Goal: Task Accomplishment & Management: Manage account settings

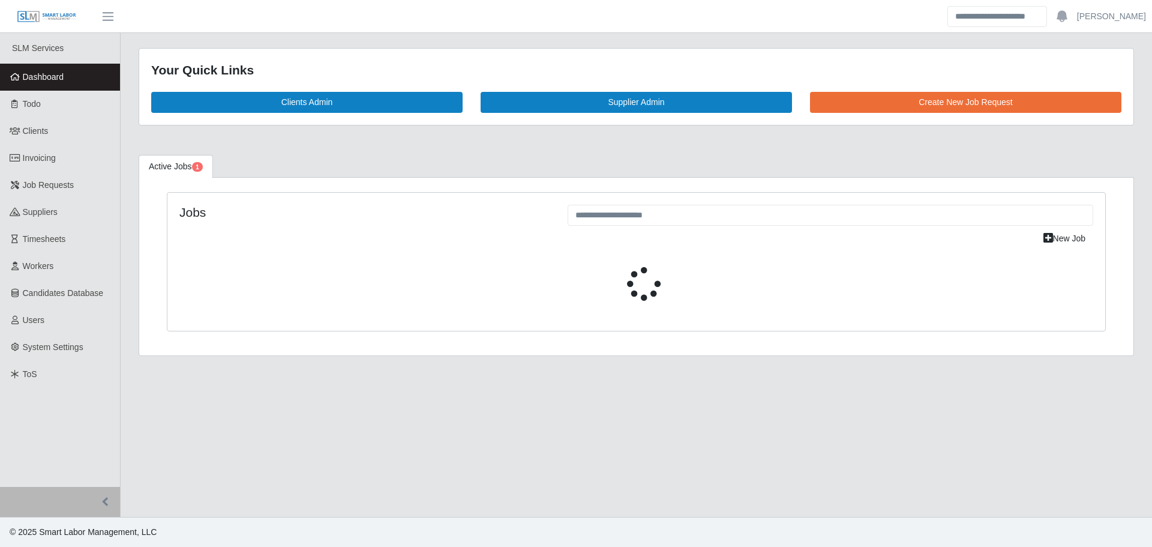
select select "****"
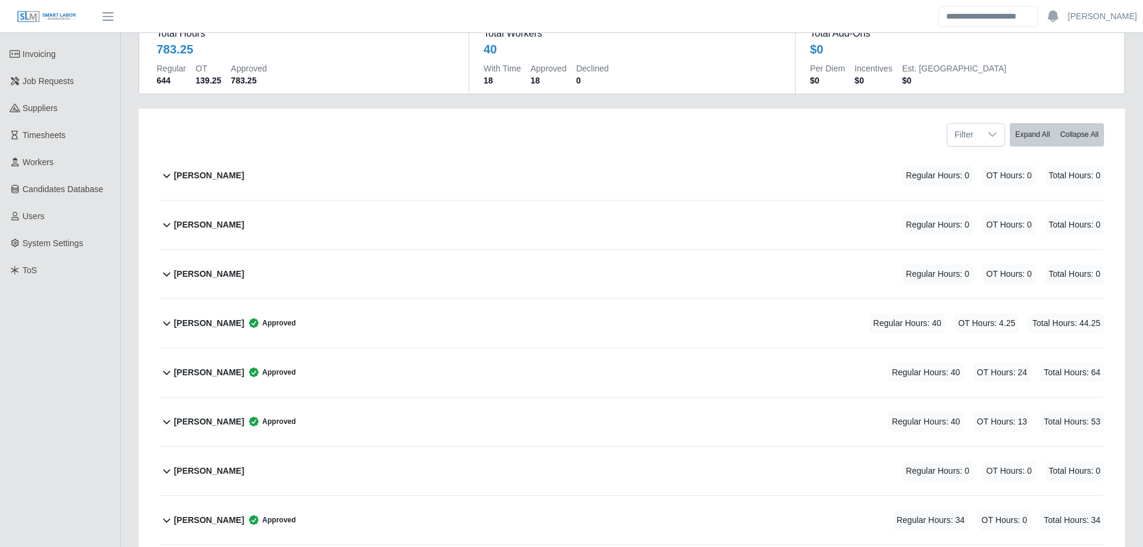
scroll to position [85, 0]
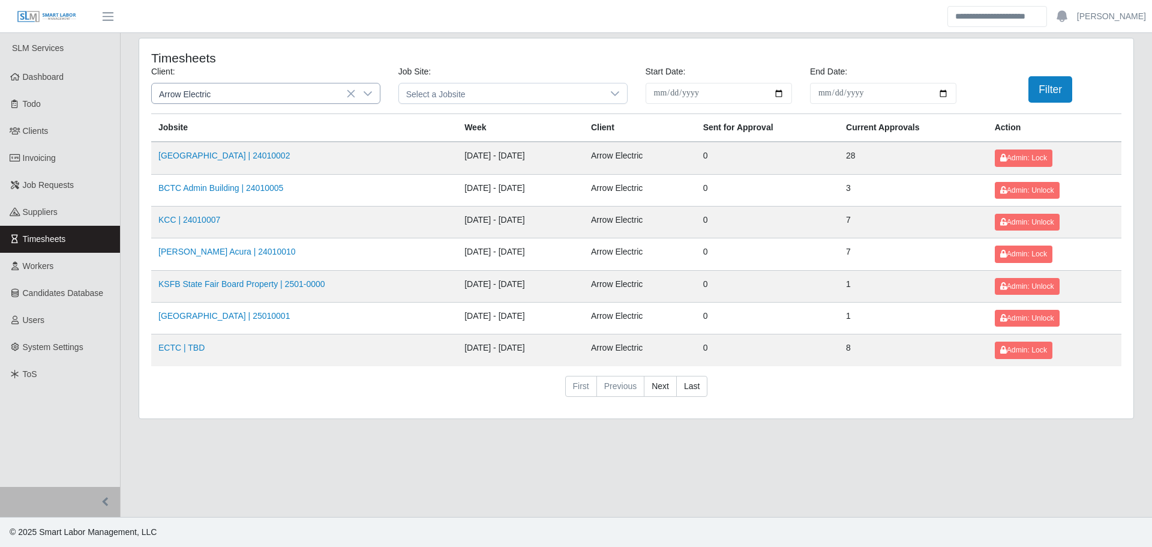
click at [267, 95] on span "Arrow Electric" at bounding box center [254, 93] width 204 height 20
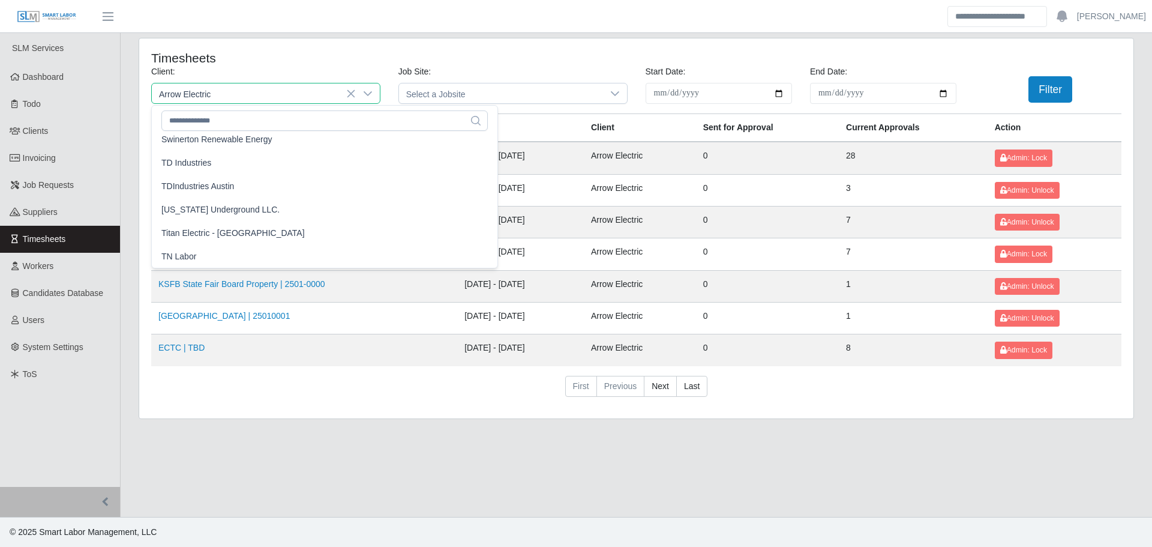
scroll to position [1318, 0]
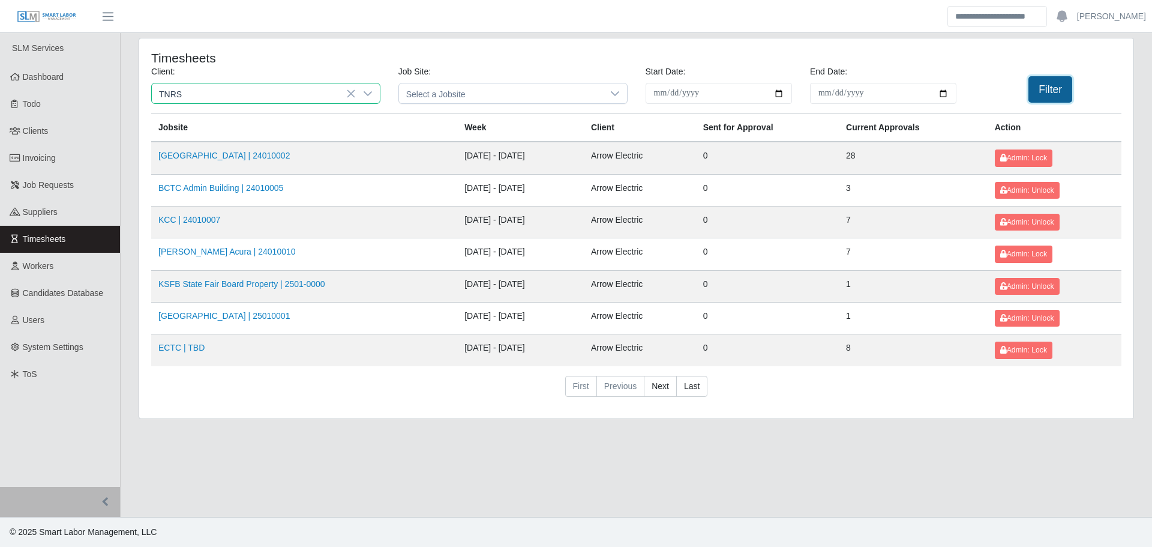
click at [1039, 89] on button "Filter" at bounding box center [1051, 89] width 44 height 26
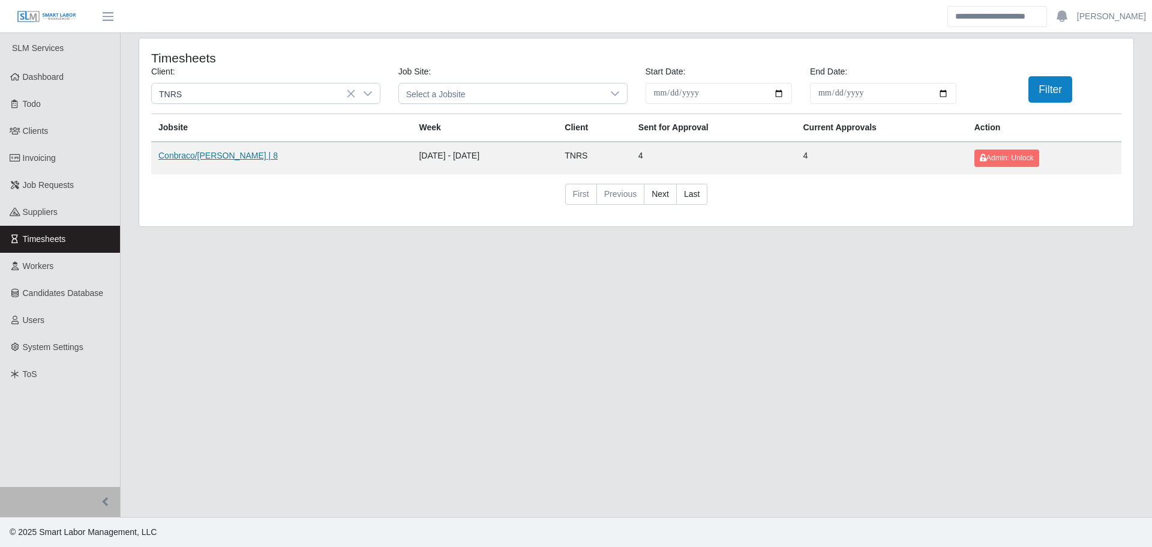
click at [233, 155] on link "Conbraco/Aalberts | 8" at bounding box center [217, 156] width 119 height 10
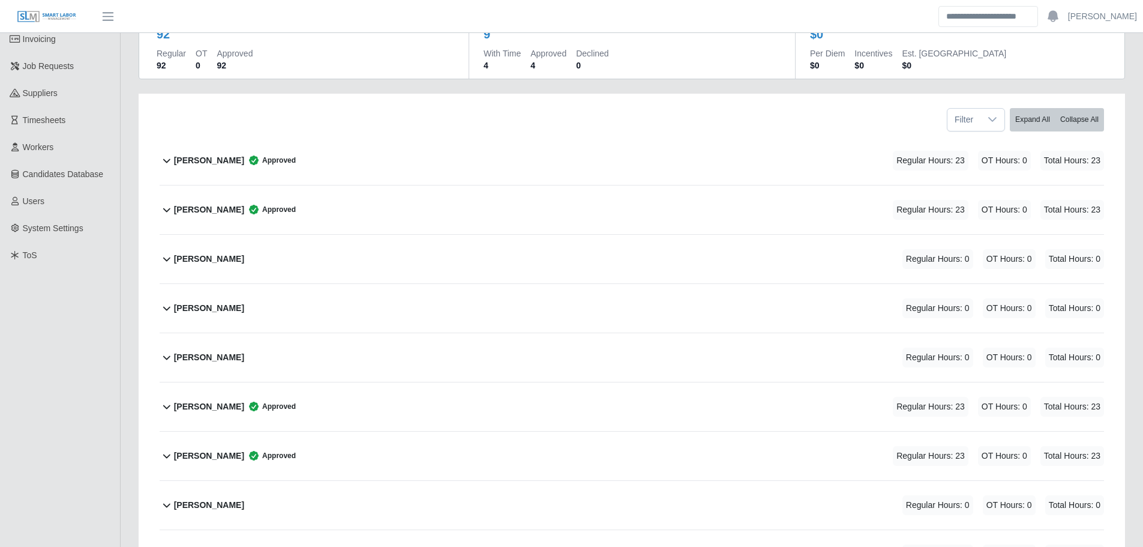
scroll to position [120, 0]
click at [321, 263] on div "Edgardo Salguero Regular Hours: 0 OT Hours: 0 Total Hours: 0" at bounding box center [639, 257] width 930 height 49
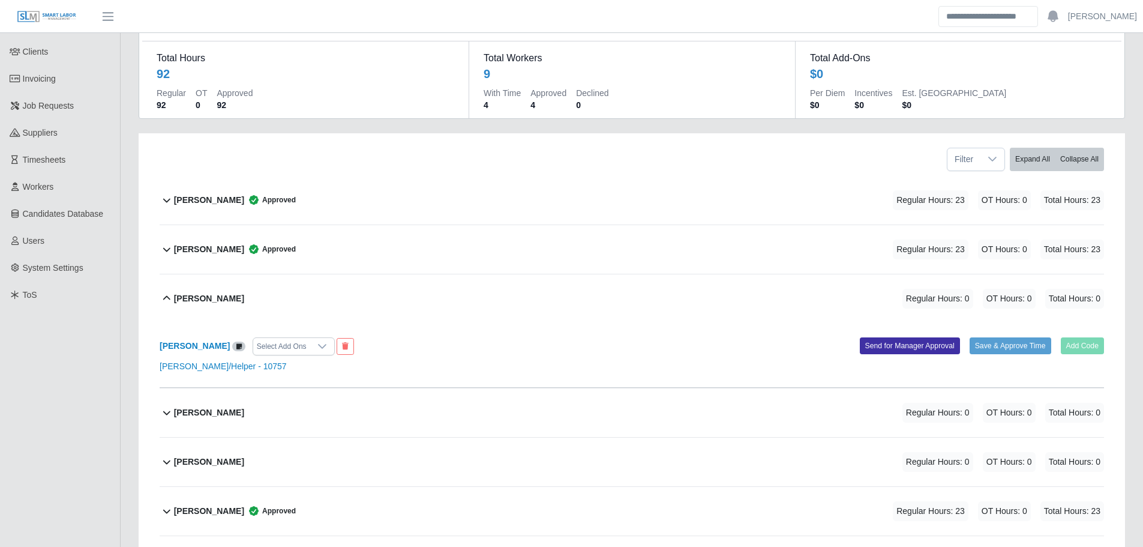
scroll to position [0, 0]
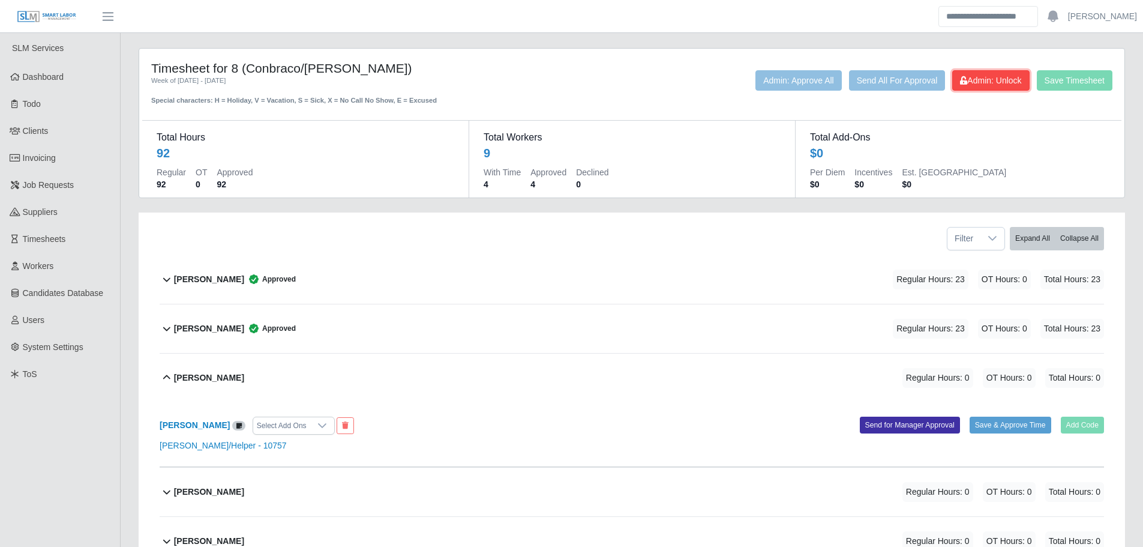
click at [980, 84] on span "Admin: Unlock" at bounding box center [990, 81] width 61 height 10
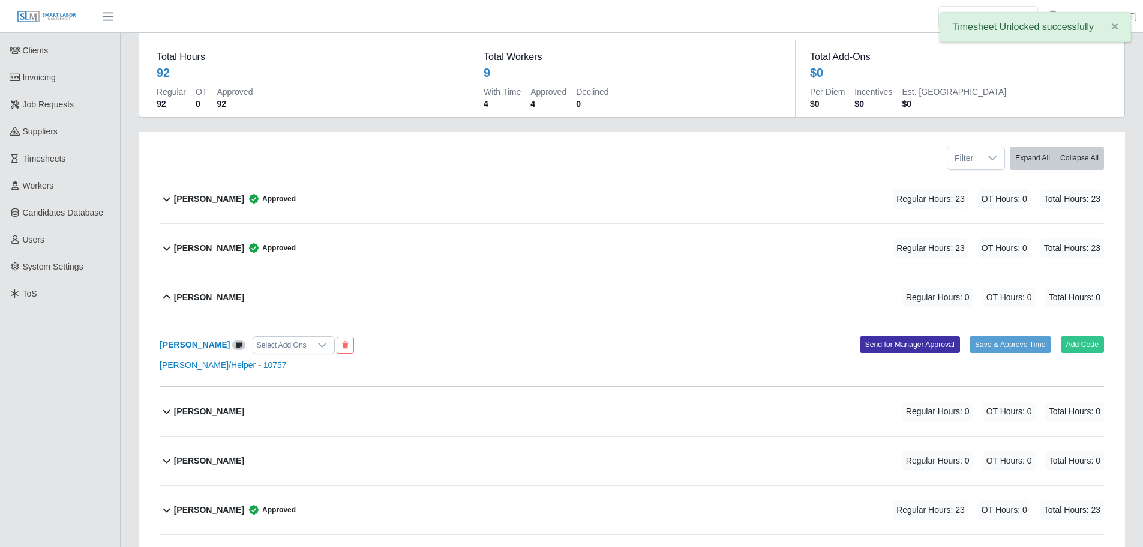
scroll to position [120, 0]
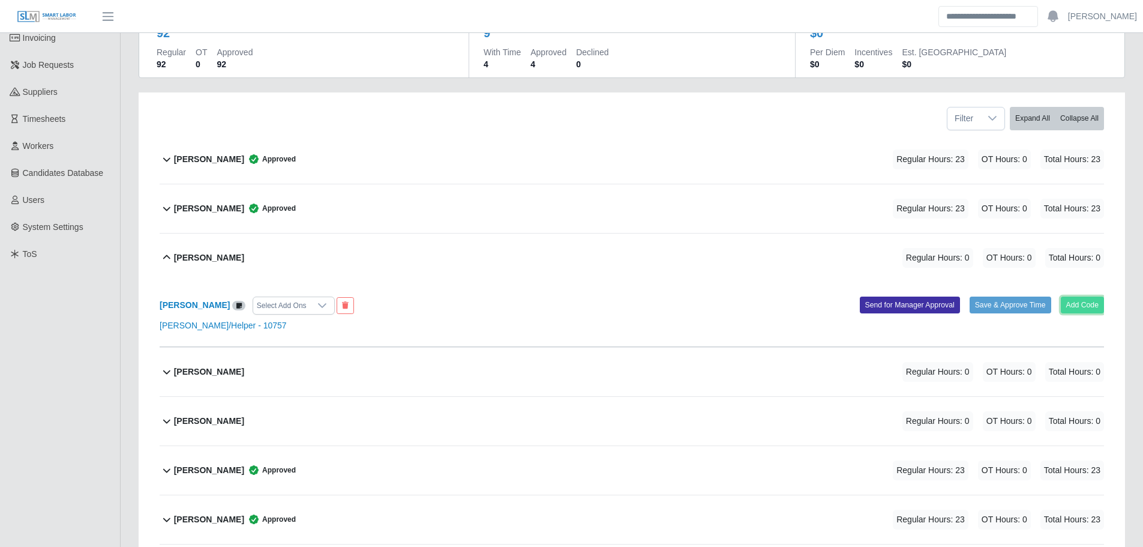
click at [1097, 307] on button "Add Code" at bounding box center [1083, 305] width 44 height 17
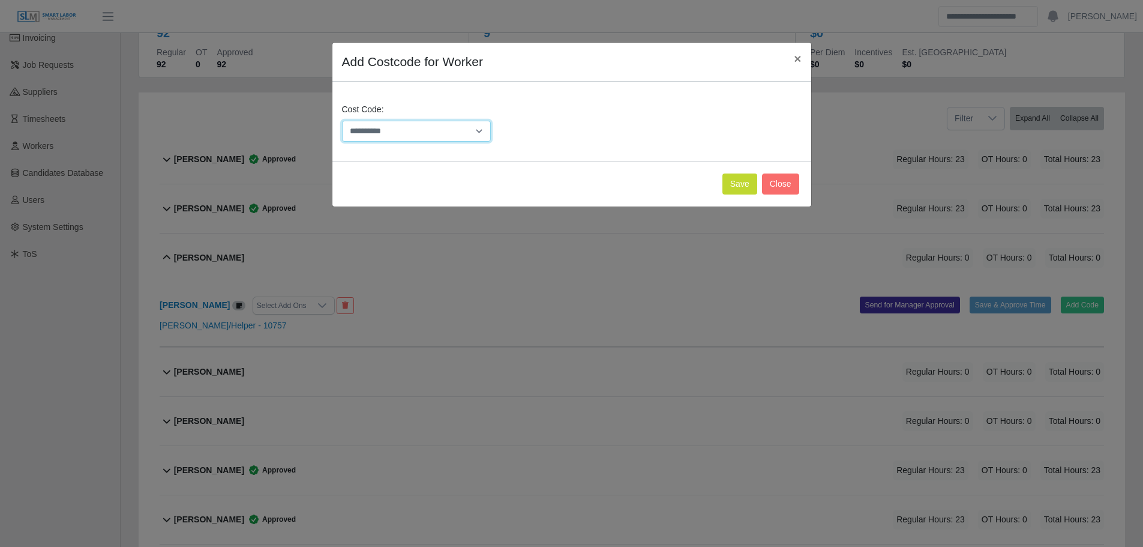
click at [408, 128] on select "**********" at bounding box center [416, 131] width 149 height 21
select select "**********"
click at [342, 121] on select "**********" at bounding box center [416, 131] width 149 height 21
drag, startPoint x: 745, startPoint y: 184, endPoint x: 741, endPoint y: 194, distance: 11.3
click at [746, 184] on button "Save" at bounding box center [740, 183] width 35 height 21
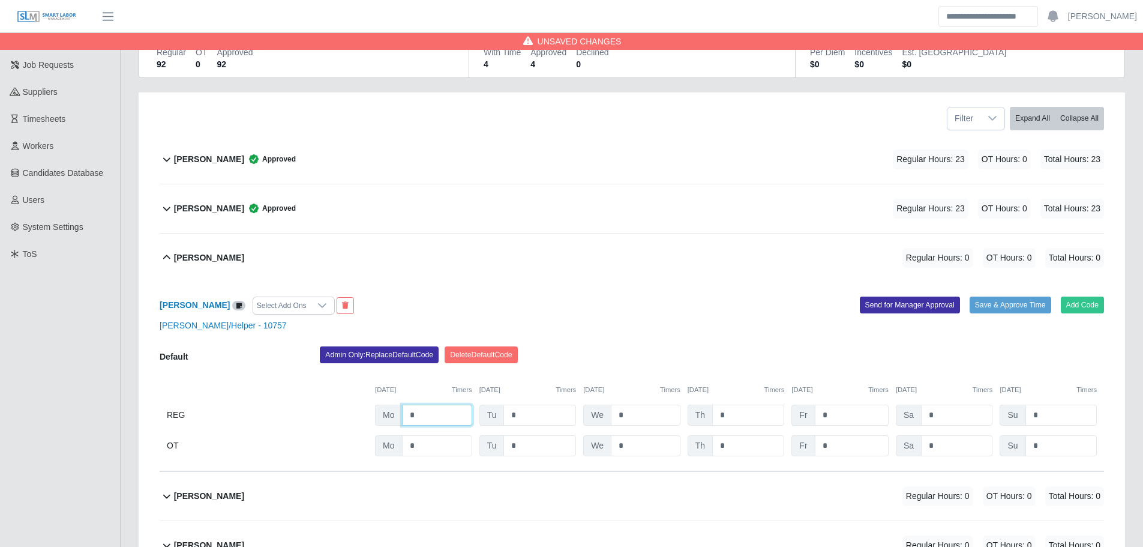
click at [437, 418] on input "*" at bounding box center [437, 415] width 70 height 21
type input "*"
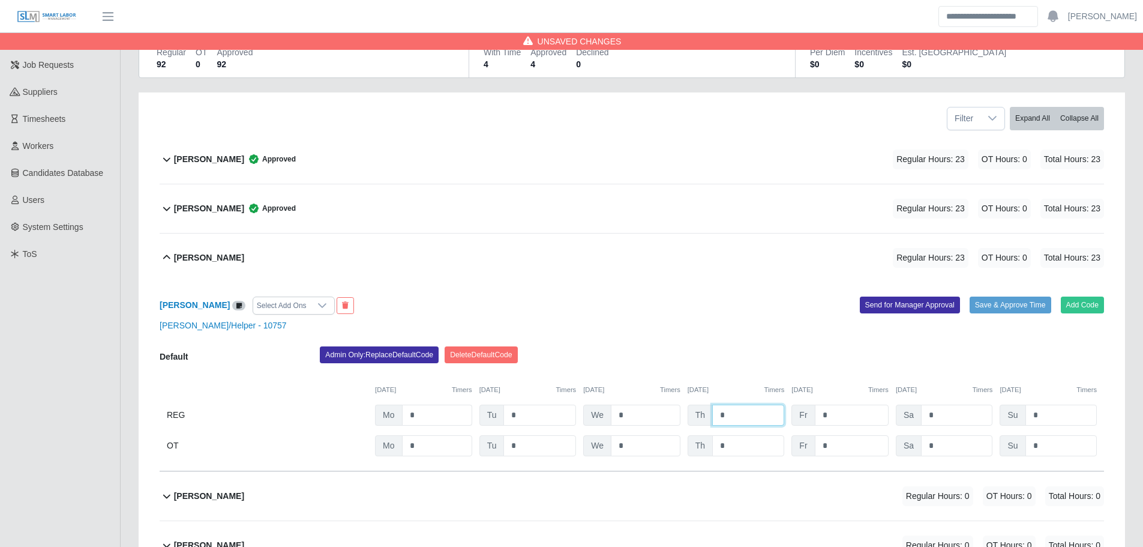
type input "*"
click at [1006, 310] on button "Save & Approve Time" at bounding box center [1011, 305] width 82 height 17
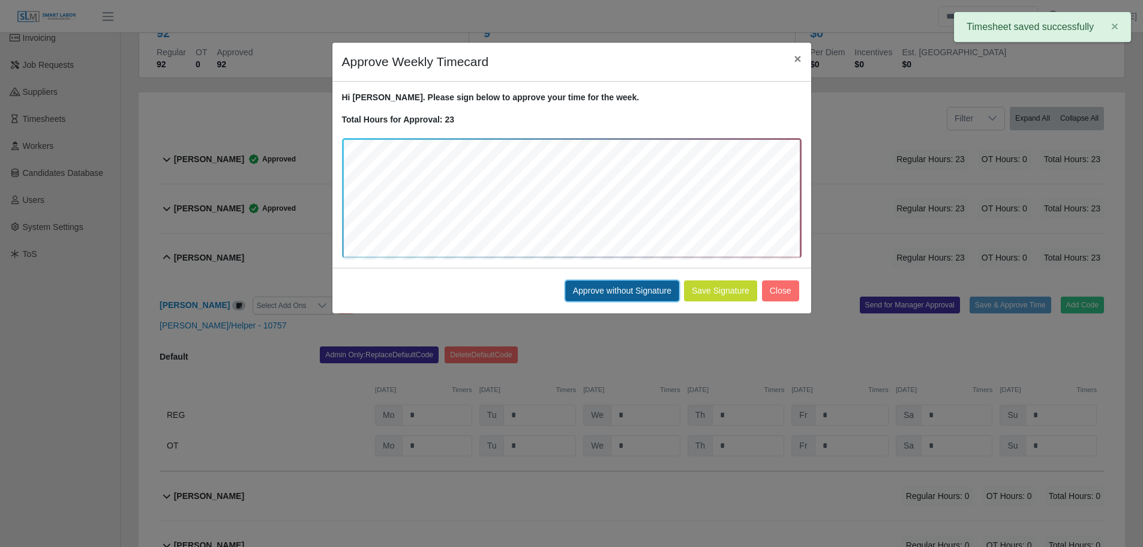
click at [639, 292] on button "Approve without Signature" at bounding box center [622, 290] width 114 height 21
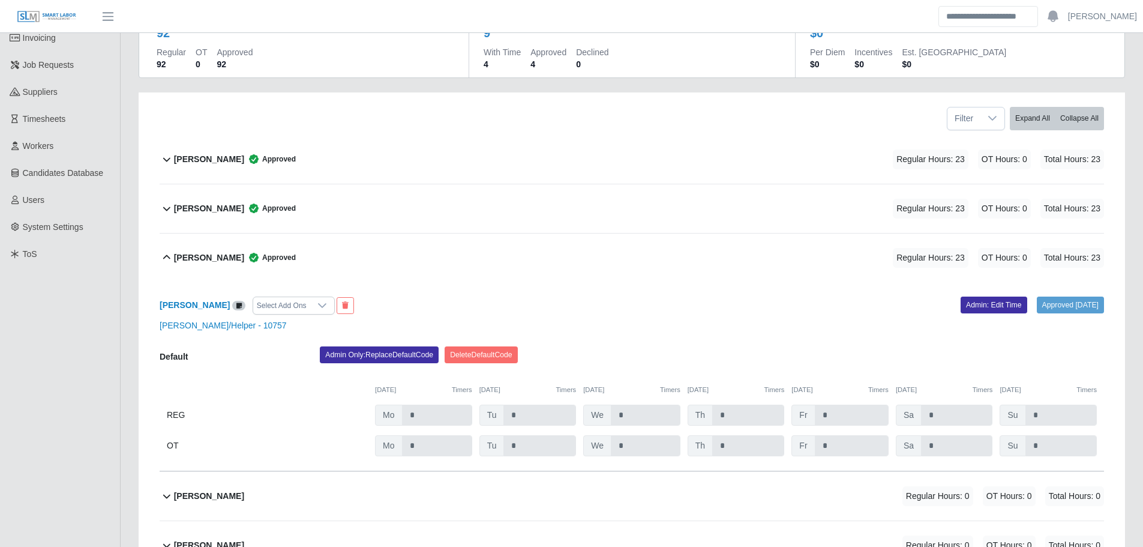
click at [402, 261] on div "Edgardo Salguero Approved Regular Hours: 23 OT Hours: 0 Total Hours: 23" at bounding box center [639, 257] width 930 height 49
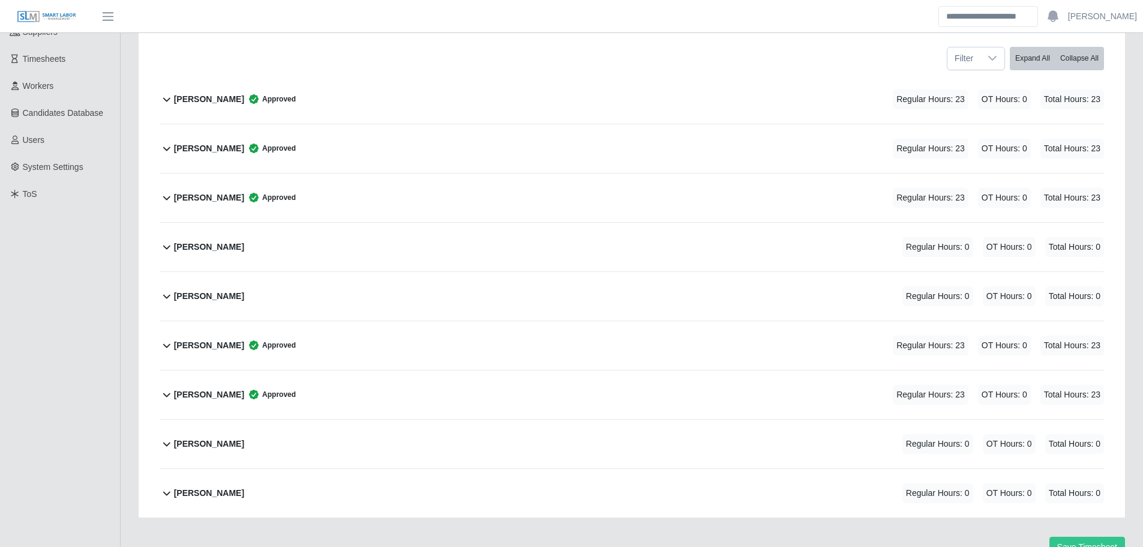
click at [424, 291] on div "Kaleb Hamilton Regular Hours: 0 OT Hours: 0 Total Hours: 0" at bounding box center [639, 296] width 930 height 49
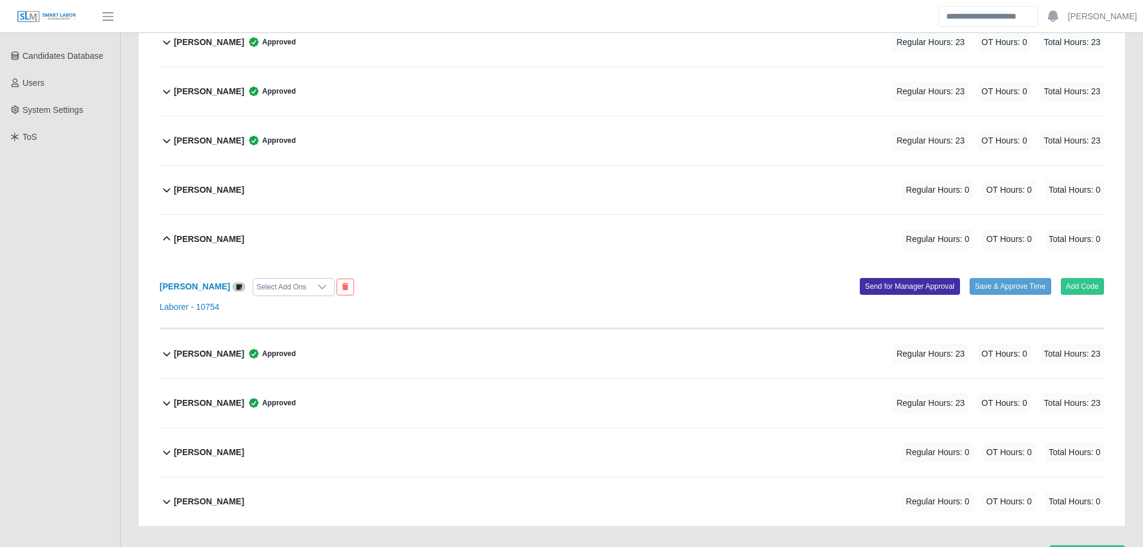
scroll to position [245, 0]
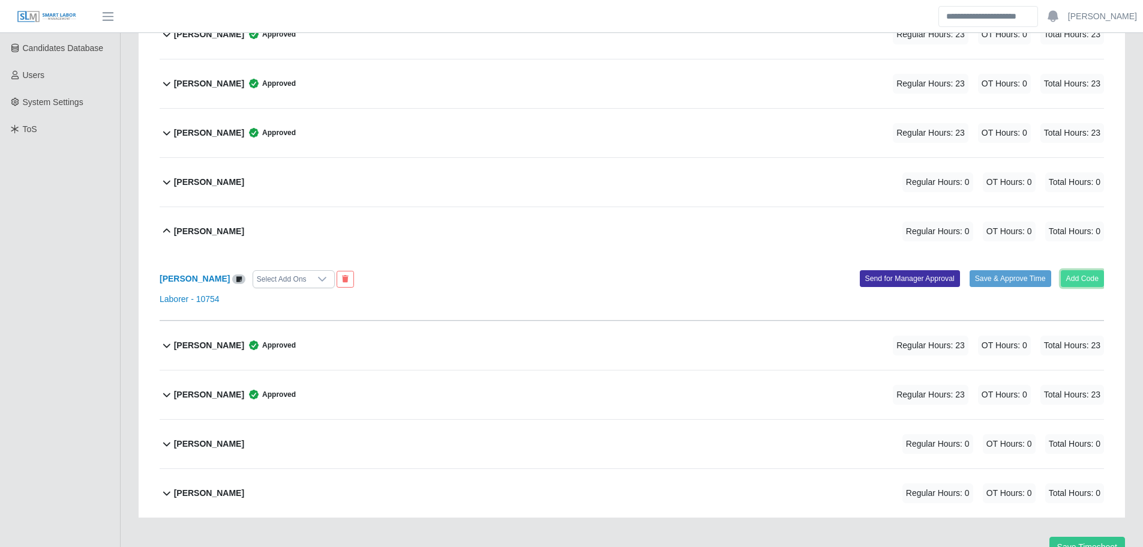
click at [1076, 281] on button "Add Code" at bounding box center [1083, 278] width 44 height 17
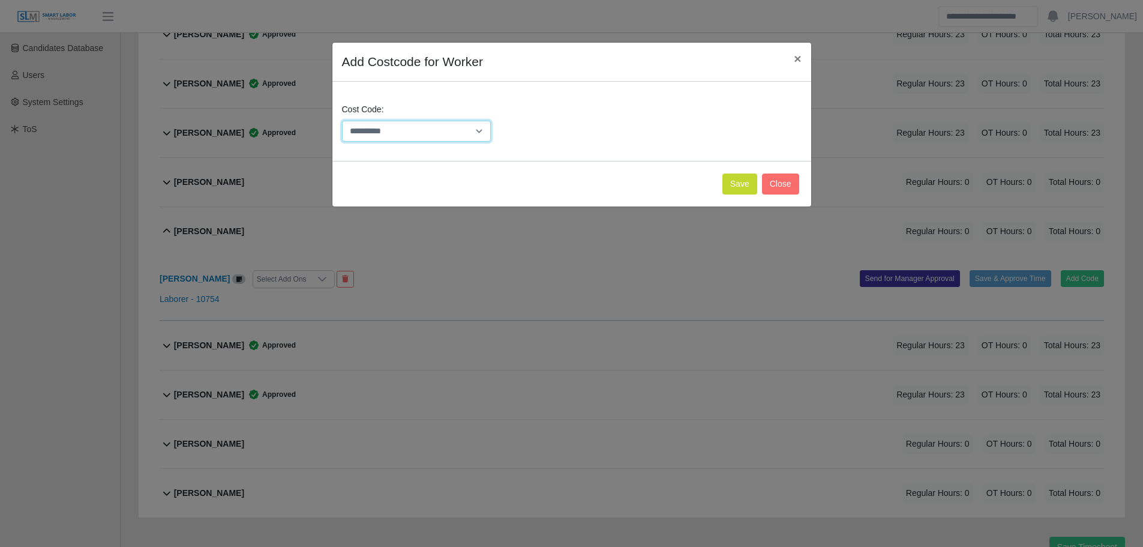
click at [366, 132] on select "**********" at bounding box center [416, 131] width 149 height 21
select select "**********"
click at [342, 121] on select "**********" at bounding box center [416, 131] width 149 height 21
click at [747, 182] on button "Save" at bounding box center [740, 183] width 35 height 21
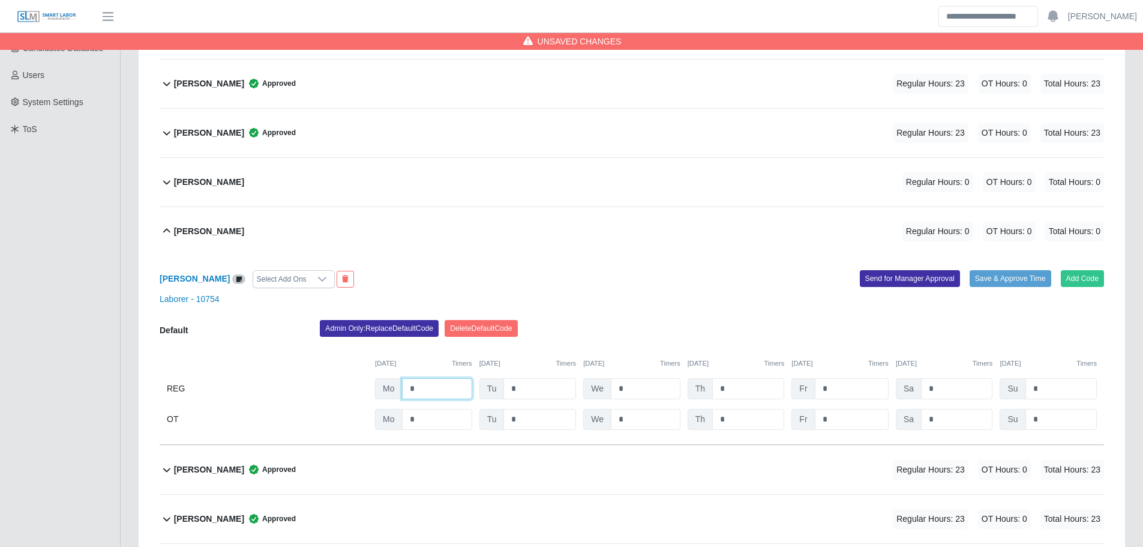
click at [0, 0] on input "*" at bounding box center [0, 0] width 0 height 0
type input "*"
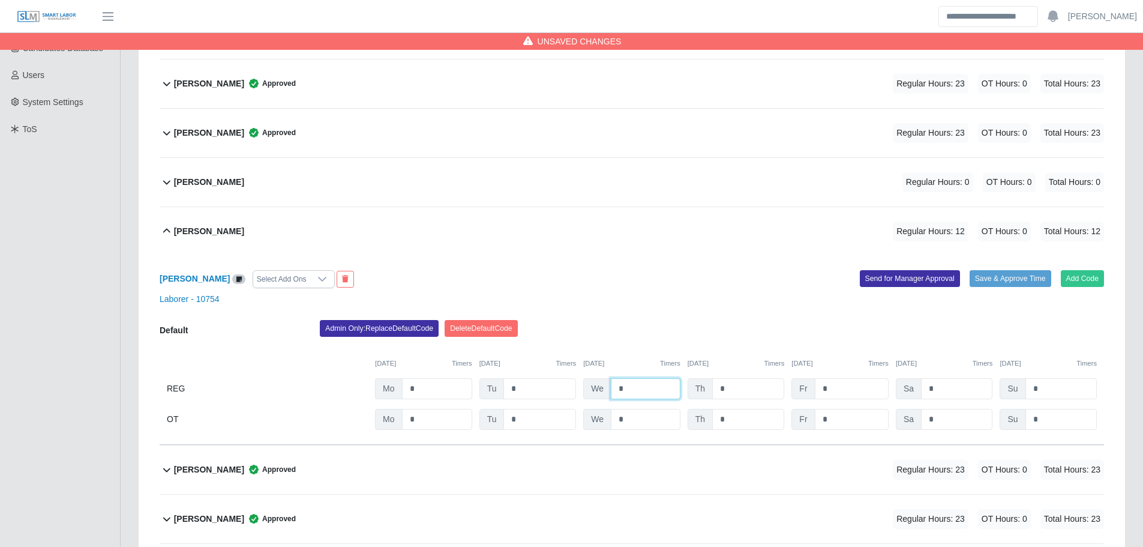
type input "*"
click at [976, 278] on button "Save & Approve Time" at bounding box center [1011, 278] width 82 height 17
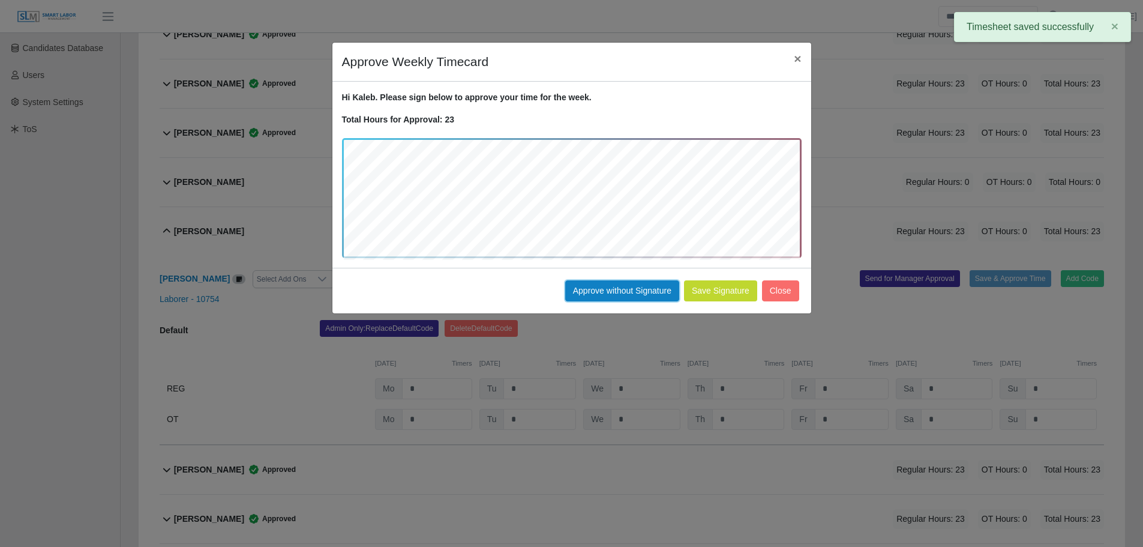
click at [623, 287] on button "Approve without Signature" at bounding box center [622, 290] width 114 height 21
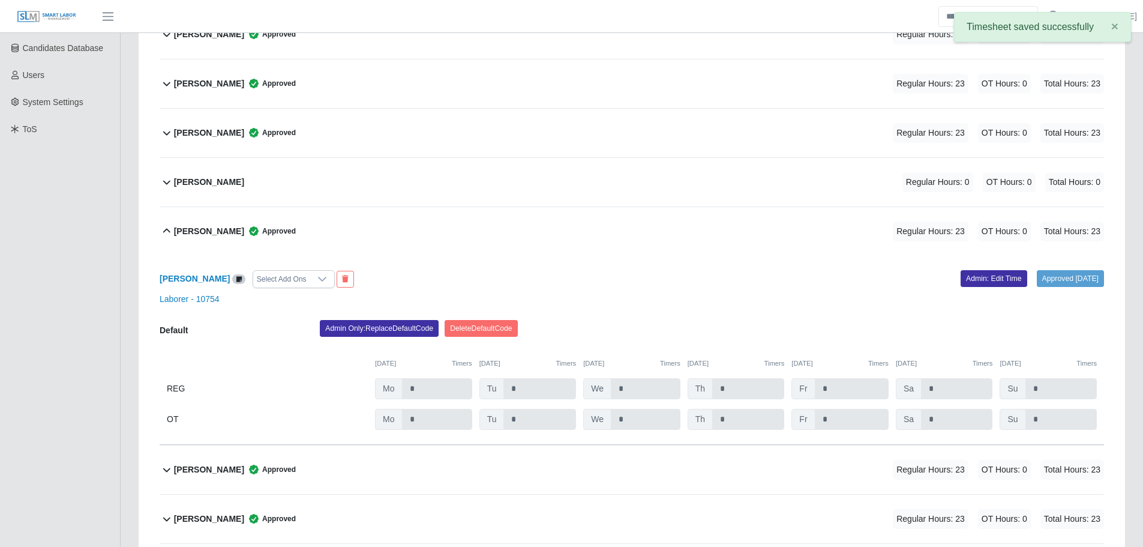
click at [286, 230] on span "Approved" at bounding box center [270, 231] width 52 height 12
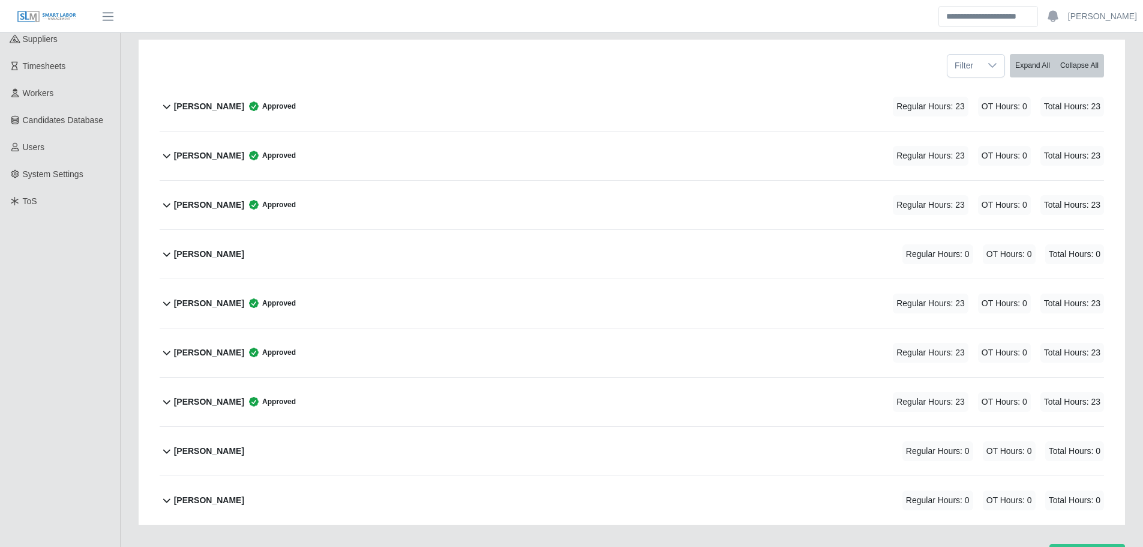
scroll to position [120, 0]
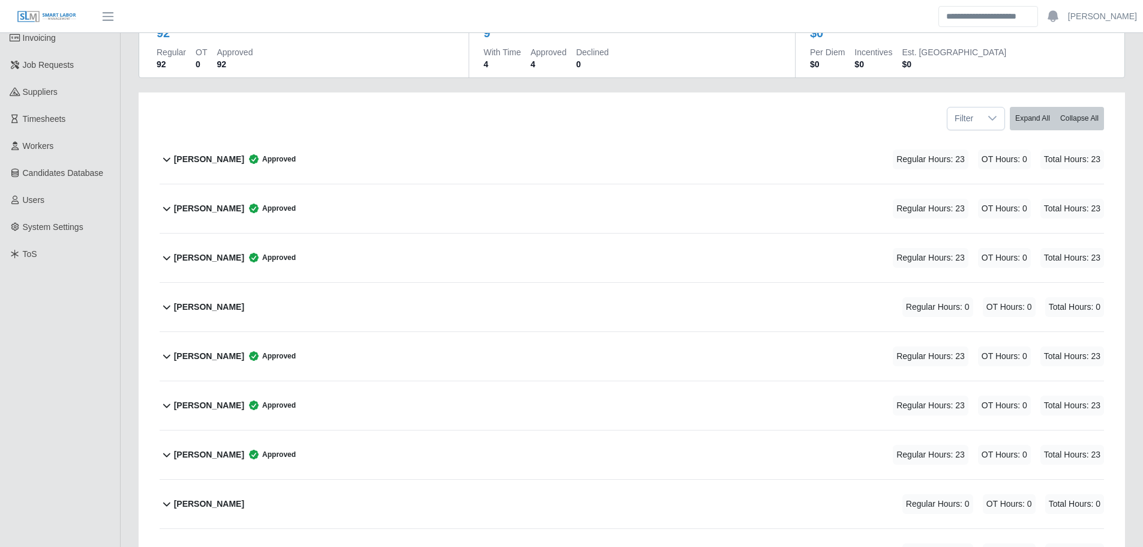
click at [313, 298] on div "Juan Yanez Benitez Regular Hours: 0 OT Hours: 0 Total Hours: 0" at bounding box center [639, 307] width 930 height 49
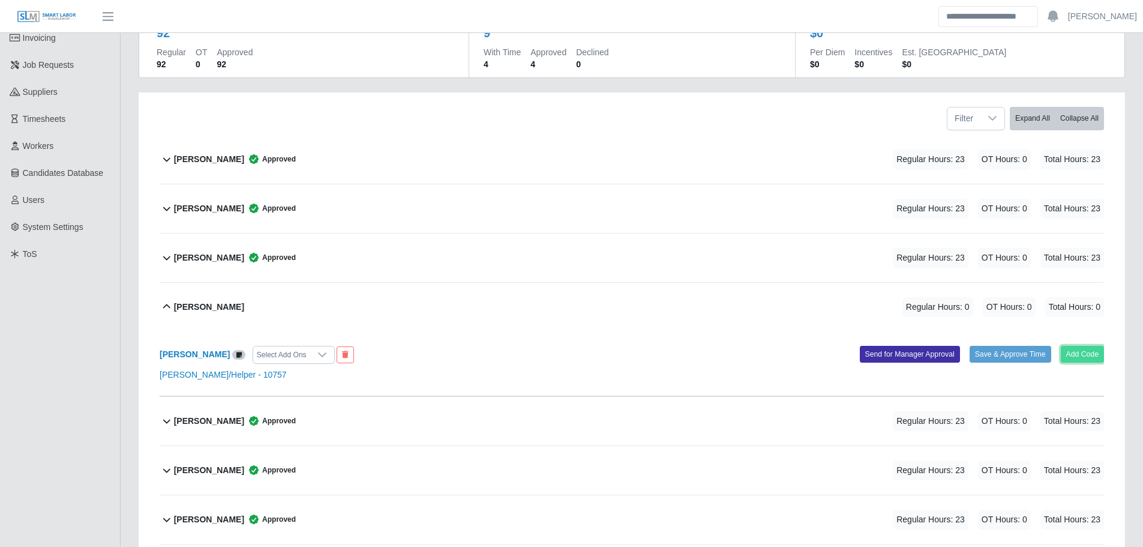
click at [1071, 353] on button "Add Code" at bounding box center [1083, 354] width 44 height 17
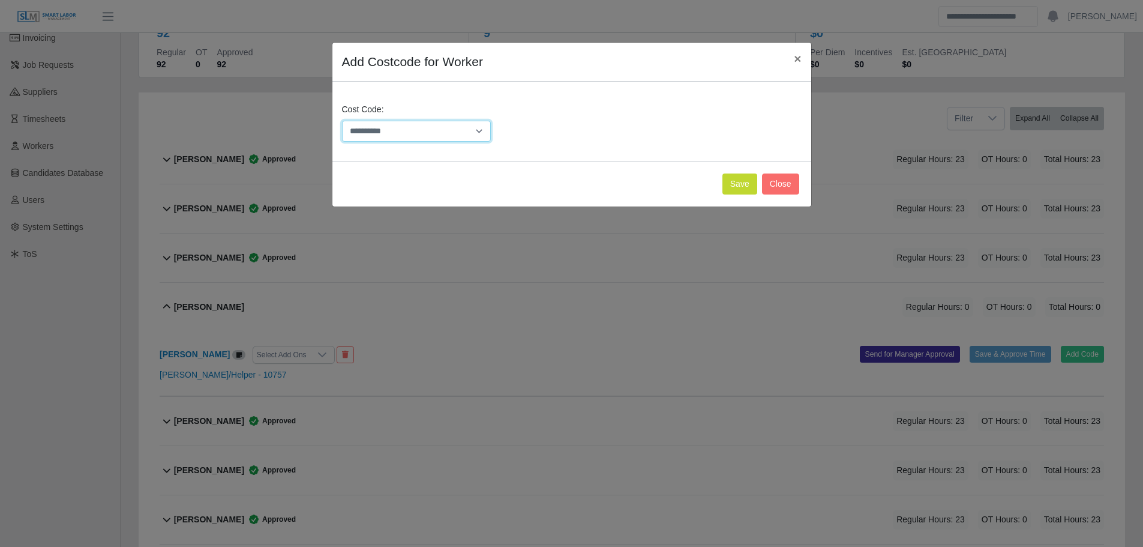
click at [403, 134] on select "**********" at bounding box center [416, 131] width 149 height 21
select select "**********"
click at [342, 121] on select "**********" at bounding box center [416, 131] width 149 height 21
click at [735, 185] on button "Save" at bounding box center [740, 183] width 35 height 21
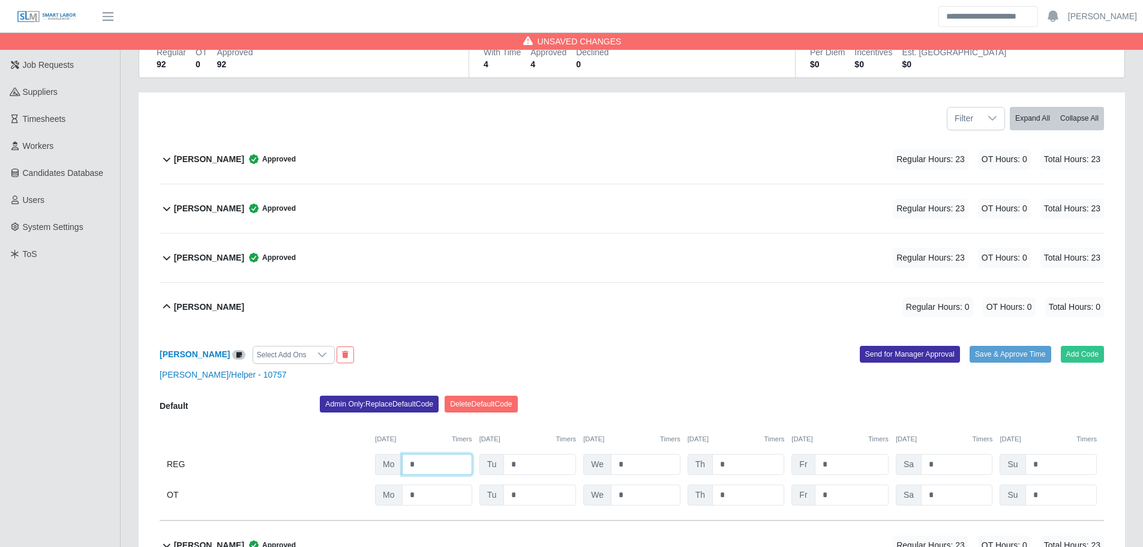
click at [0, 0] on input "*" at bounding box center [0, 0] width 0 height 0
type input "*"
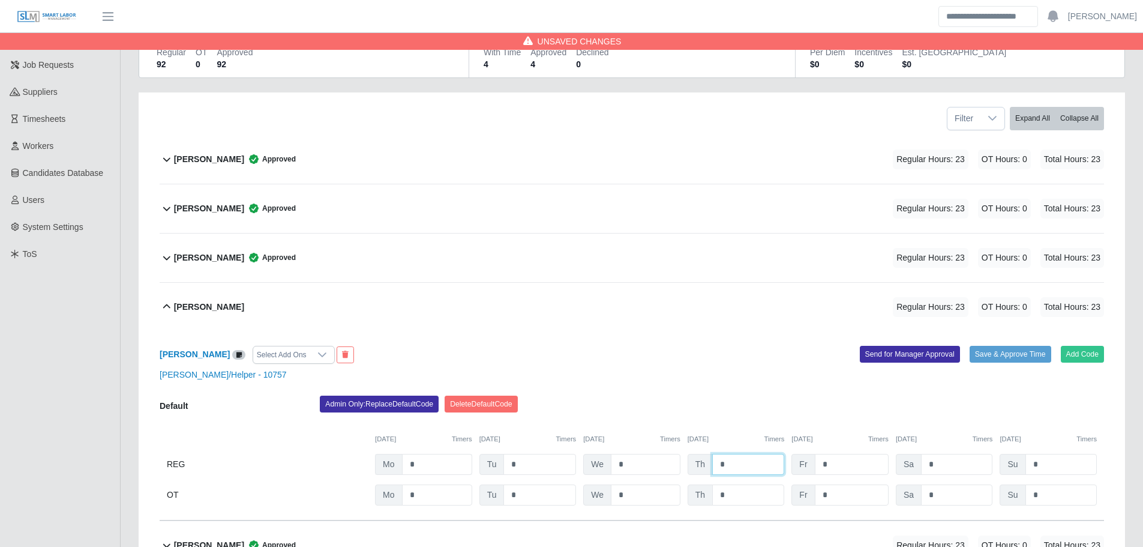
type input "*"
click at [1003, 354] on button "Save & Approve Time" at bounding box center [1011, 354] width 82 height 17
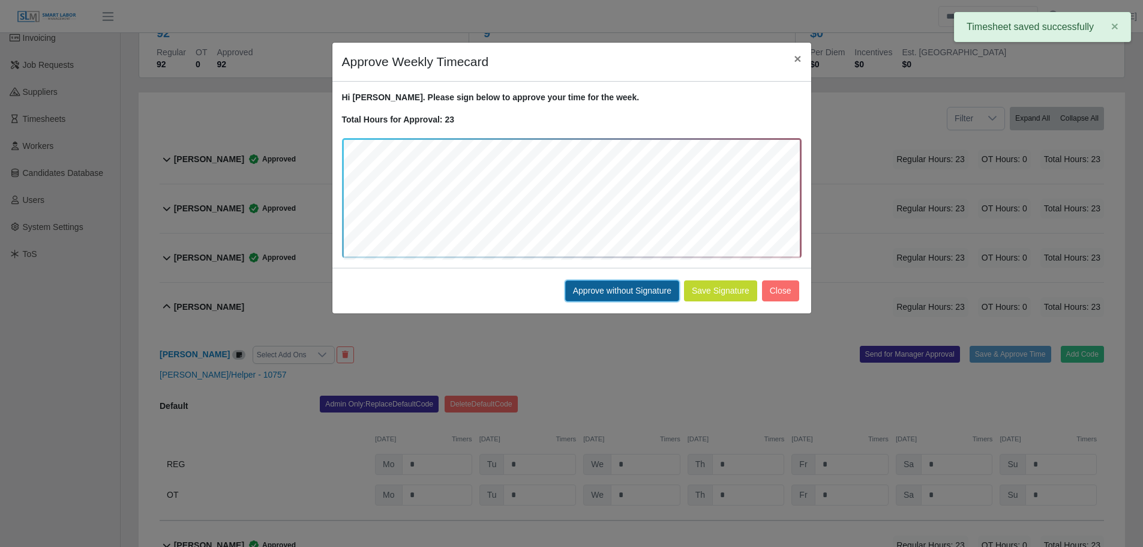
click at [615, 295] on button "Approve without Signature" at bounding box center [622, 290] width 114 height 21
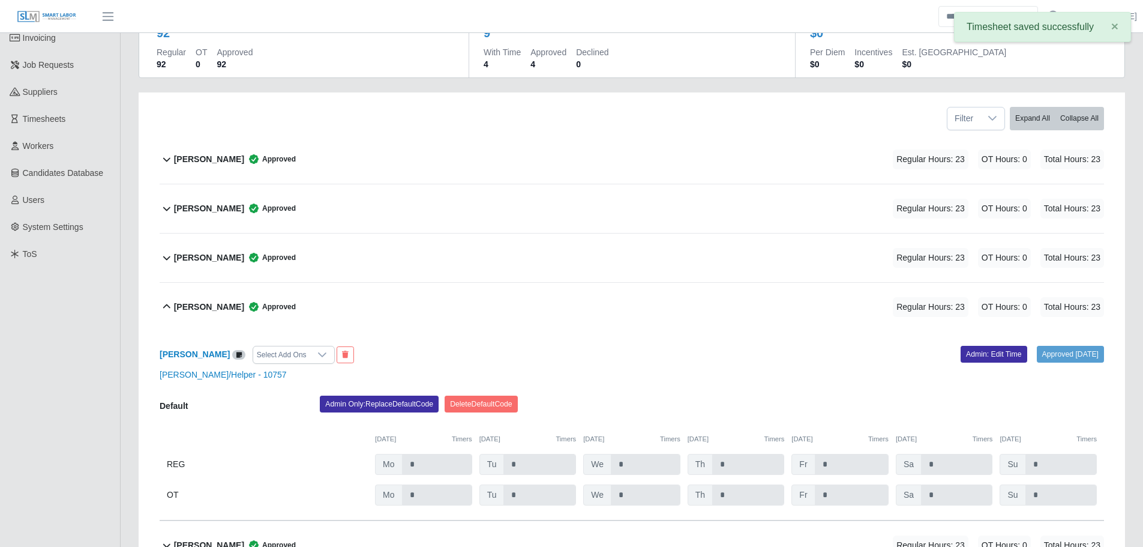
click at [301, 307] on div "Juan Yanez Benitez Approved Regular Hours: 23 OT Hours: 0 Total Hours: 23" at bounding box center [639, 307] width 930 height 49
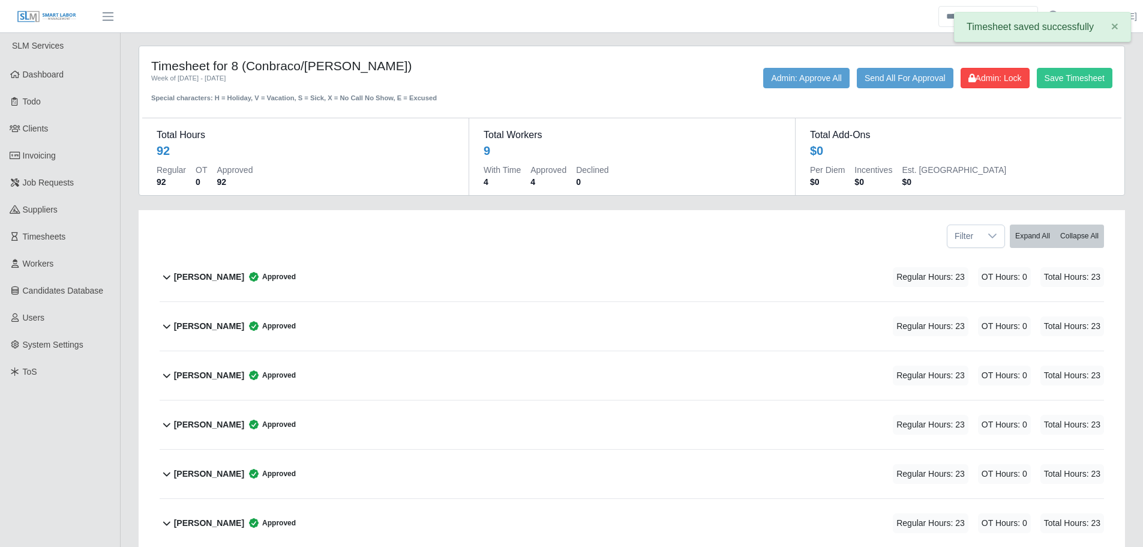
scroll to position [0, 0]
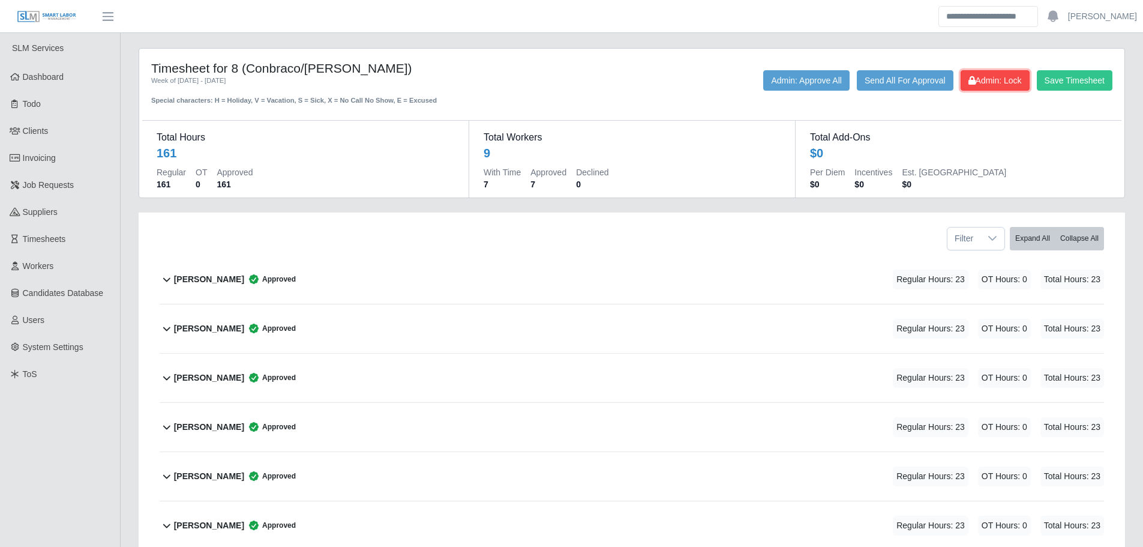
click at [992, 79] on span "Admin: Lock" at bounding box center [995, 81] width 53 height 10
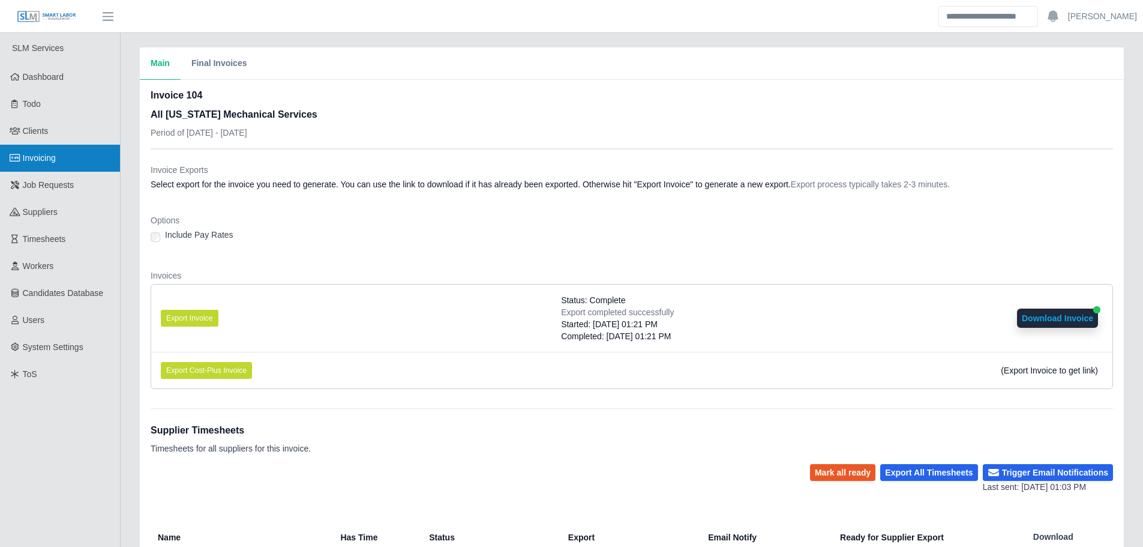
click at [51, 162] on span "Invoicing" at bounding box center [39, 158] width 33 height 10
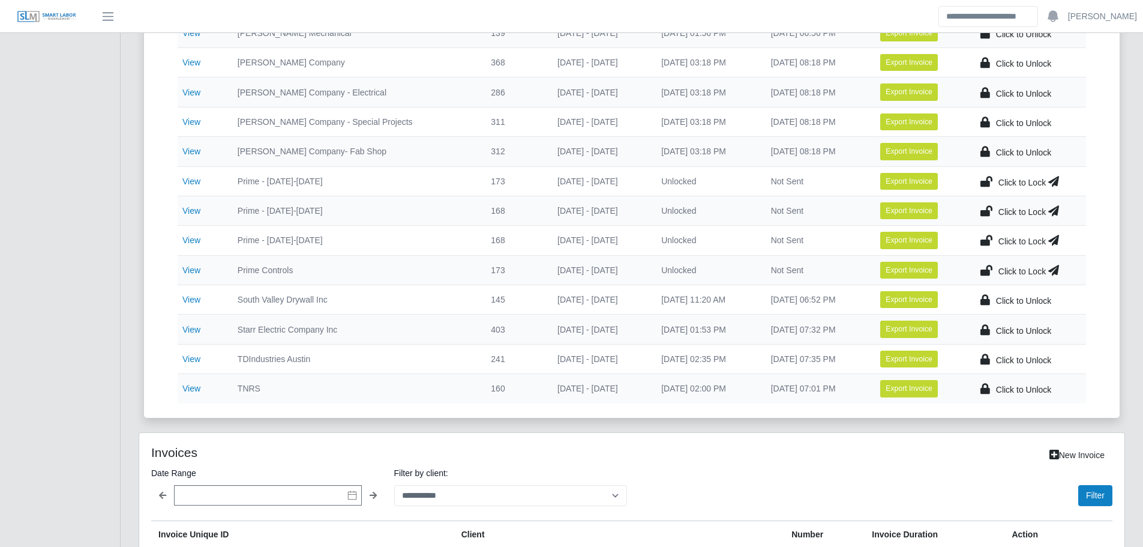
scroll to position [420, 0]
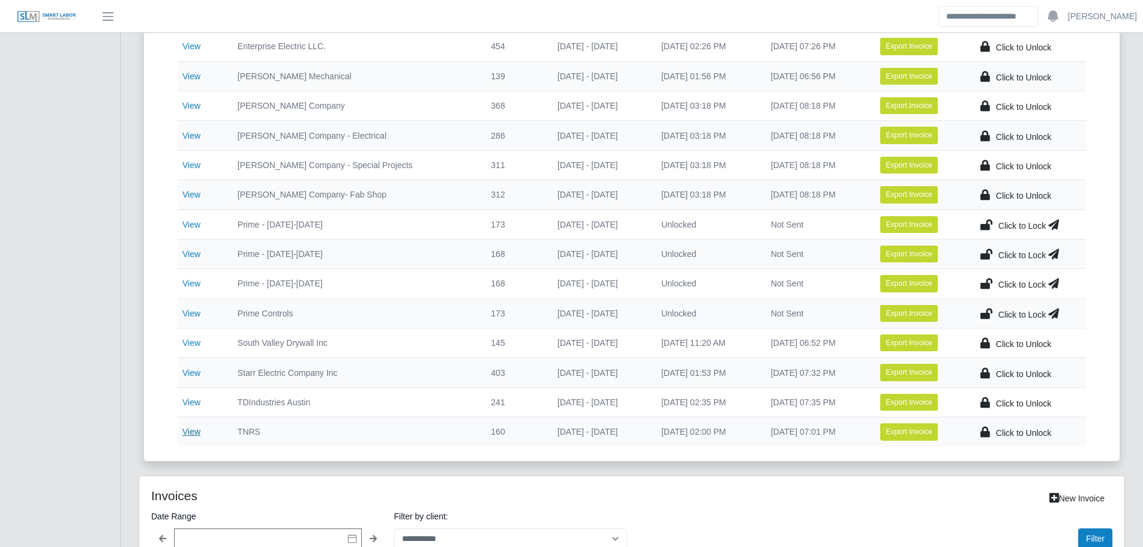
click at [190, 431] on link "View" at bounding box center [191, 432] width 18 height 10
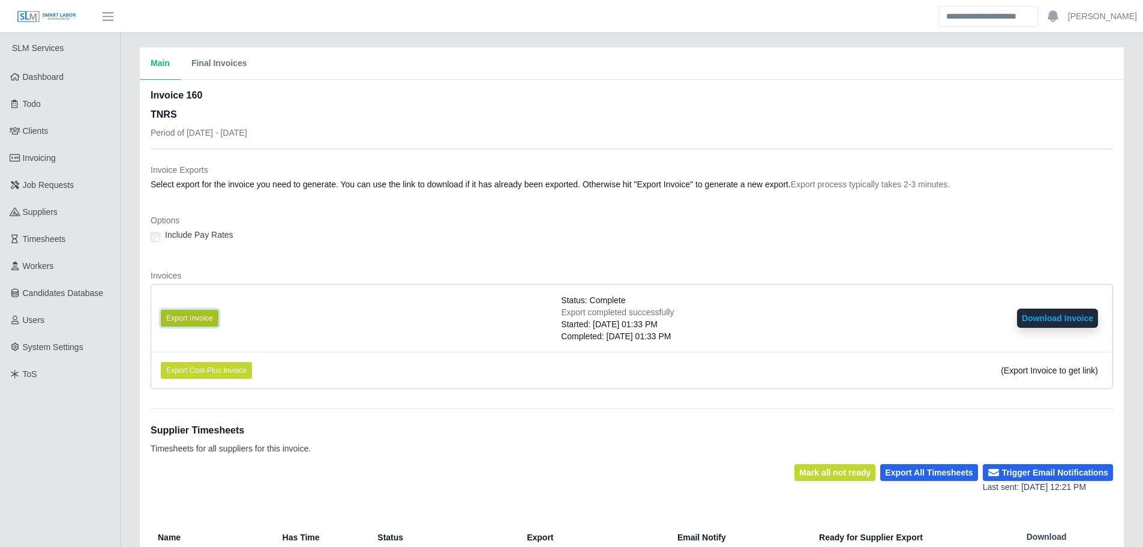
click at [193, 317] on button "Export Invoice" at bounding box center [190, 318] width 58 height 17
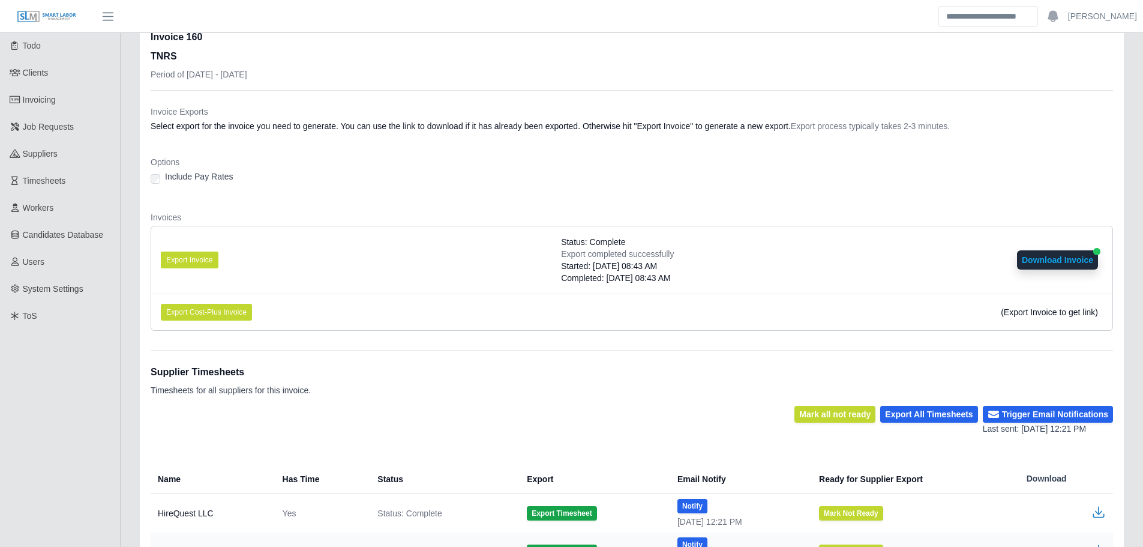
scroll to position [60, 0]
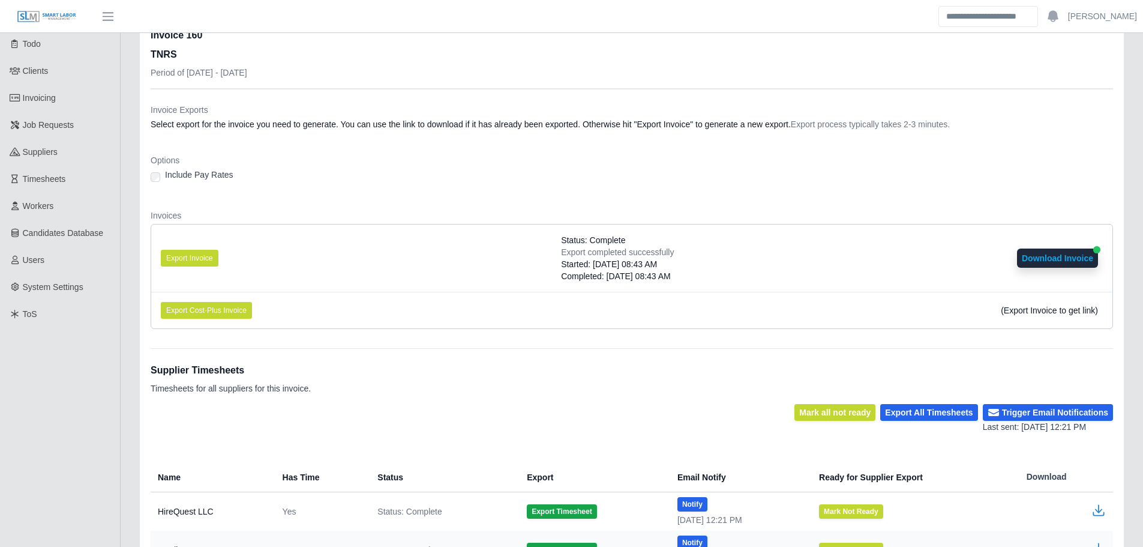
click at [1034, 256] on button "Download Invoice" at bounding box center [1057, 257] width 81 height 19
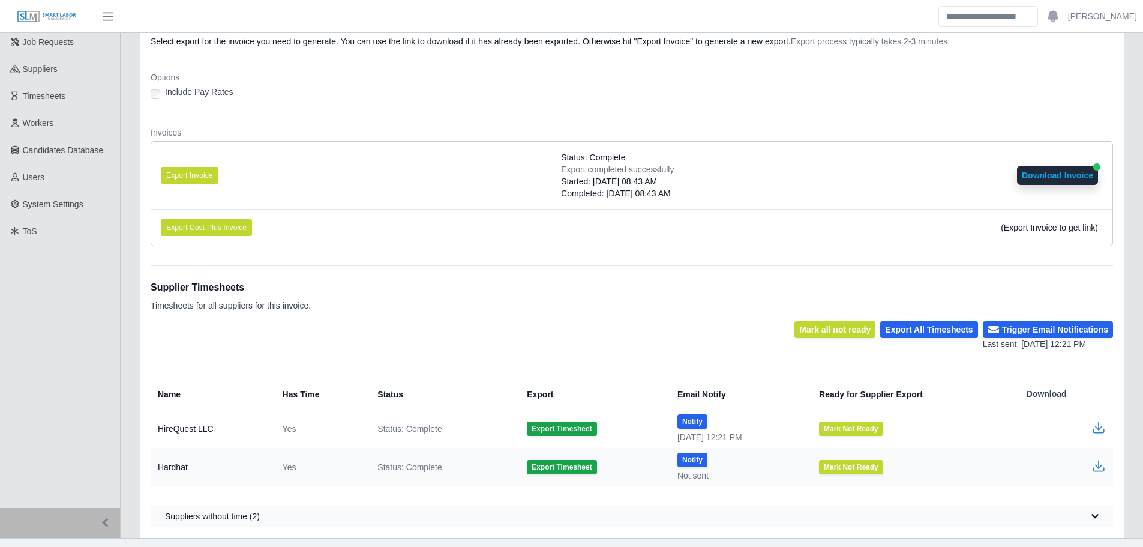
scroll to position [164, 0]
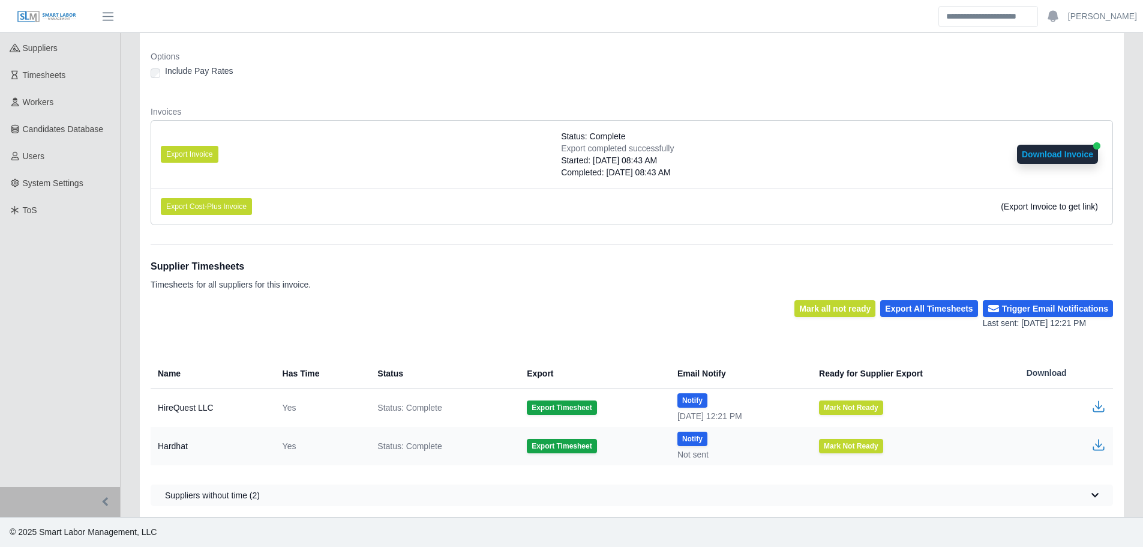
click at [1097, 444] on icon "button" at bounding box center [1099, 445] width 14 height 14
